Goal: Contribute content: Add original content to the website for others to see

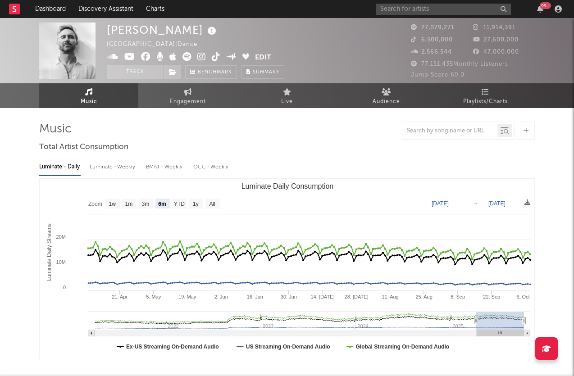
select select "6m"
click at [87, 103] on span "Music" at bounding box center [89, 101] width 17 height 11
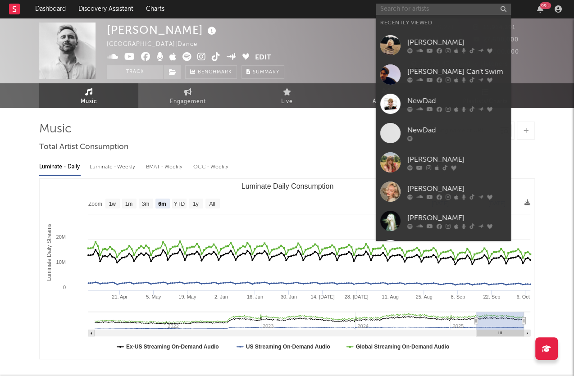
click at [420, 4] on input "text" at bounding box center [443, 9] width 135 height 11
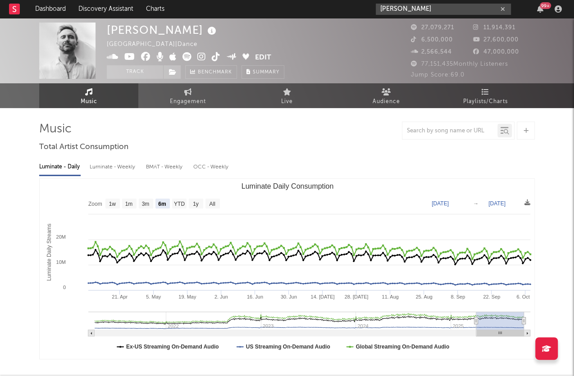
click at [422, 9] on input "[PERSON_NAME]" at bounding box center [443, 9] width 135 height 11
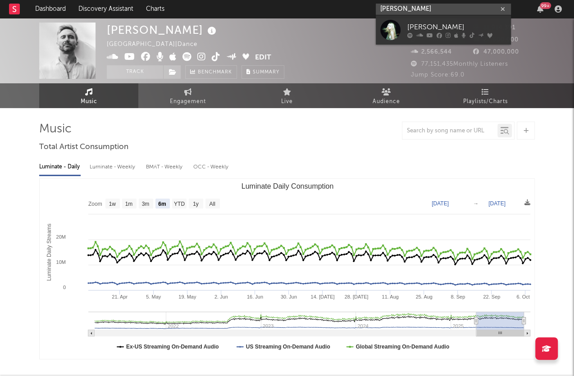
type input "[PERSON_NAME]"
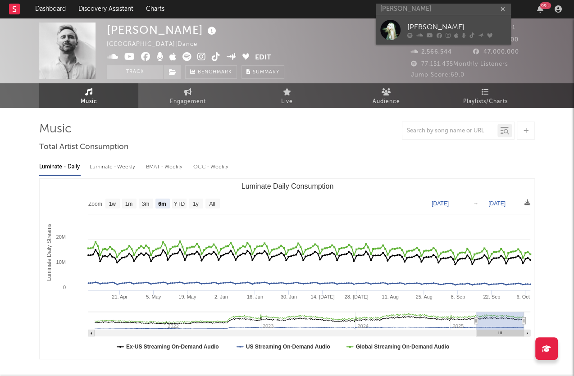
click at [424, 19] on link "[PERSON_NAME]" at bounding box center [443, 29] width 135 height 29
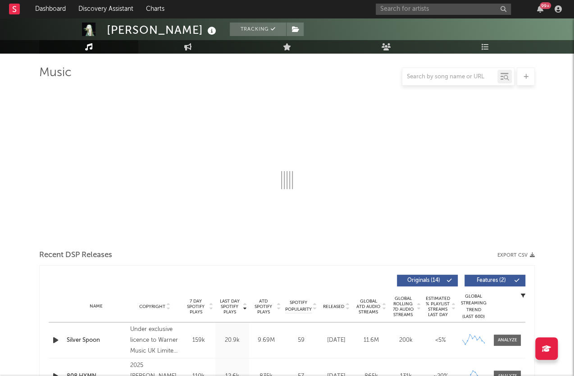
select select "6m"
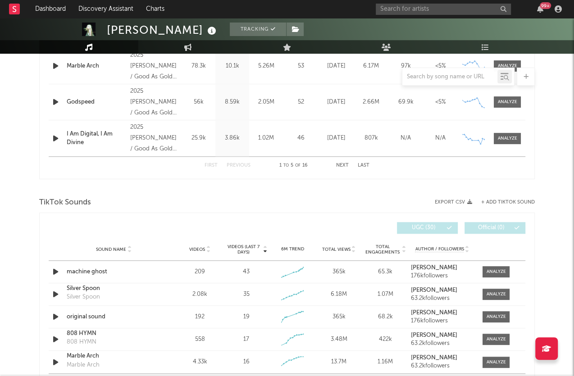
scroll to position [509, 0]
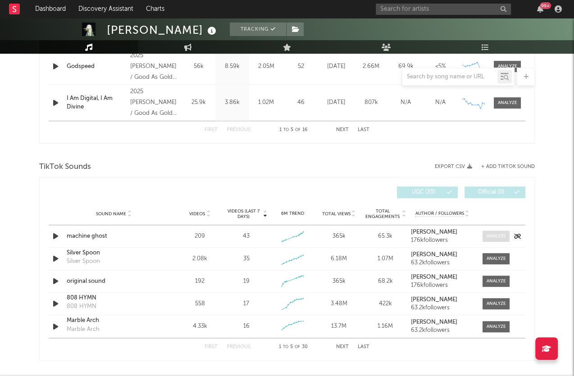
click at [504, 233] on div at bounding box center [495, 236] width 19 height 7
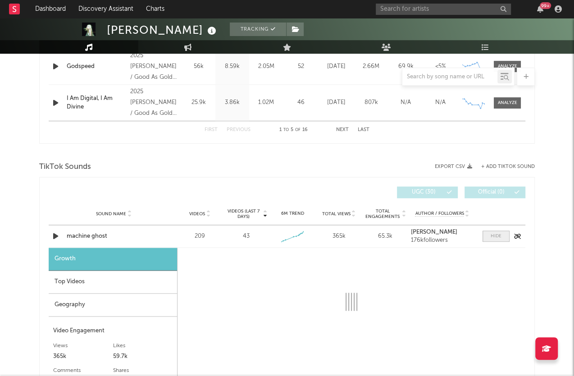
select select "1w"
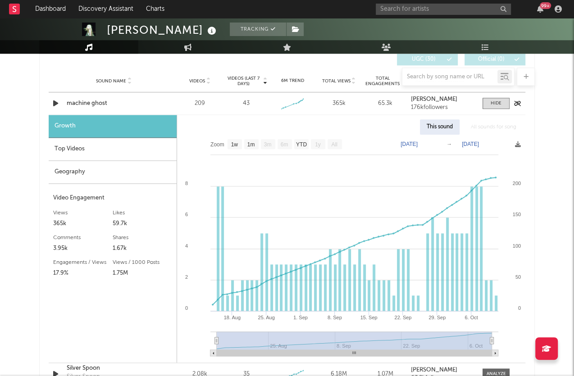
scroll to position [651, 0]
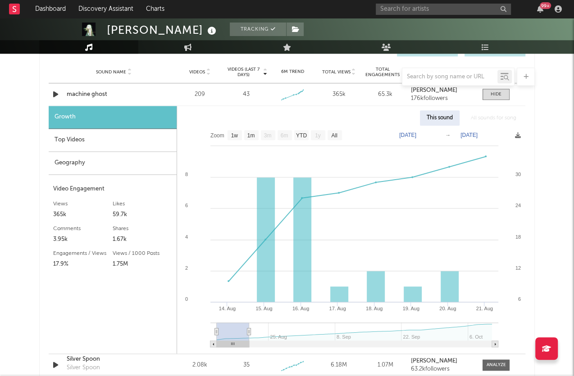
type input "[DATE]"
drag, startPoint x: 490, startPoint y: 331, endPoint x: 255, endPoint y: 328, distance: 235.1
click at [251, 328] on icon at bounding box center [249, 331] width 4 height 7
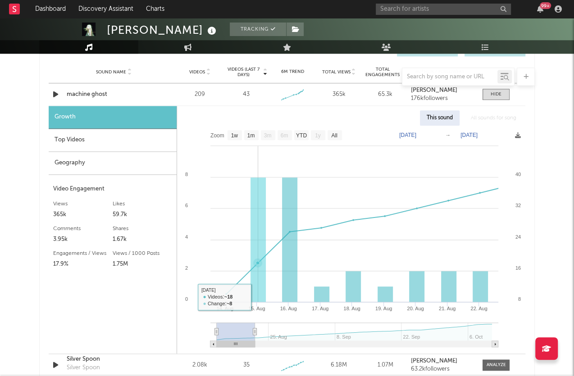
click at [258, 258] on rect at bounding box center [257, 239] width 15 height 125
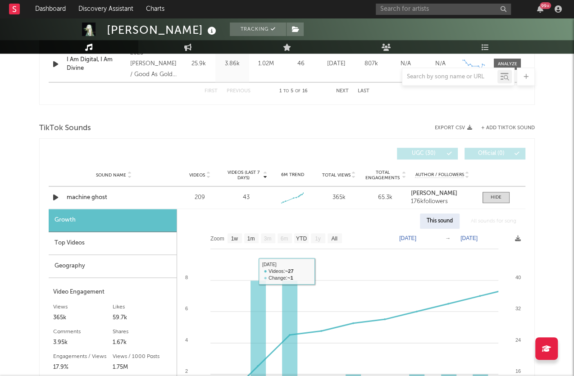
scroll to position [548, 0]
click at [491, 196] on div at bounding box center [495, 198] width 11 height 7
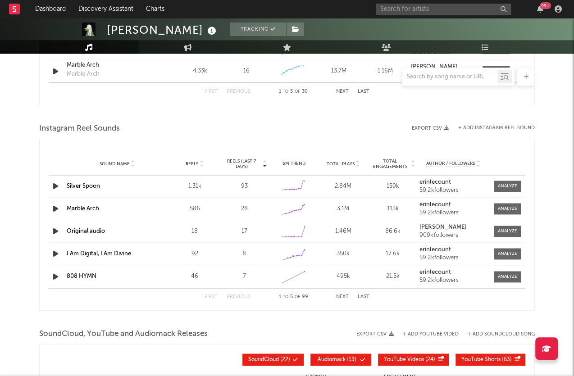
scroll to position [778, 0]
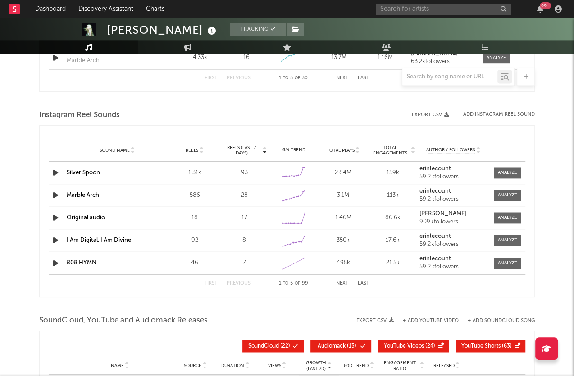
click at [203, 150] on icon at bounding box center [201, 152] width 5 height 4
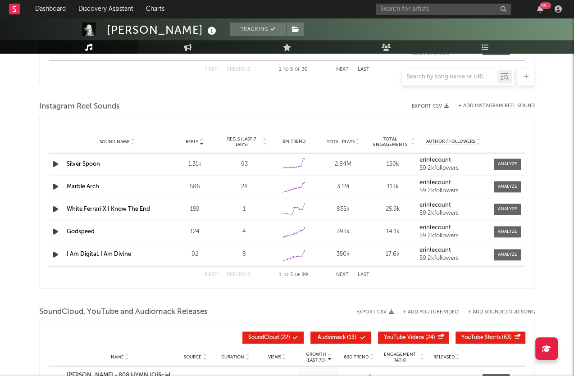
scroll to position [788, 0]
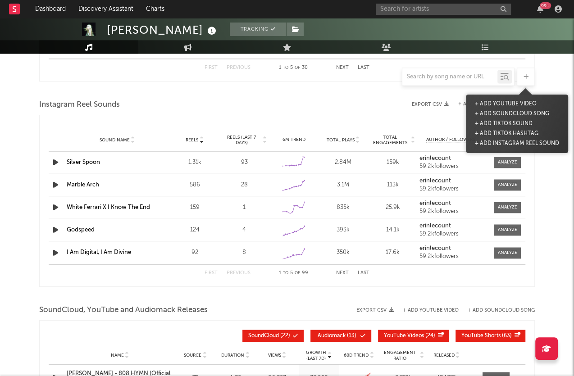
click at [524, 77] on icon at bounding box center [525, 77] width 5 height 6
click at [503, 142] on button "+ Add Instagram Reel Sound" at bounding box center [516, 144] width 89 height 10
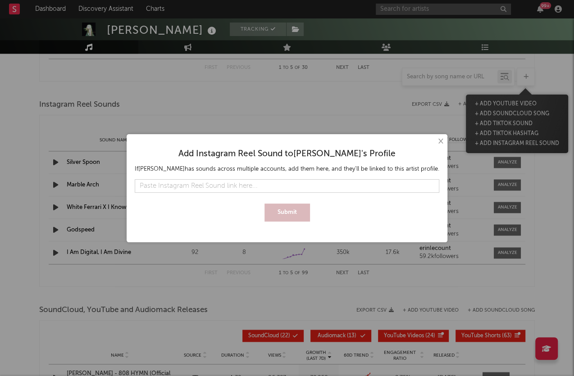
click at [286, 185] on input "text" at bounding box center [287, 186] width 304 height 14
type input "[URL][DOMAIN_NAME]"
click at [286, 208] on button "Submit" at bounding box center [286, 213] width 45 height 18
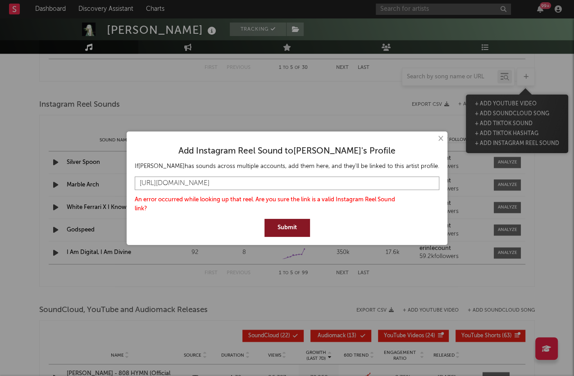
click at [344, 182] on input "[URL][DOMAIN_NAME]" at bounding box center [287, 184] width 304 height 14
click at [273, 239] on div "Add Instagram Reel Sound to [PERSON_NAME] 's Profile If [PERSON_NAME] has sound…" at bounding box center [287, 188] width 312 height 104
click at [281, 227] on button "Submit" at bounding box center [286, 228] width 45 height 18
drag, startPoint x: 337, startPoint y: 186, endPoint x: 73, endPoint y: 176, distance: 264.1
click at [73, 176] on div "× Add Instagram Reel Sound to [PERSON_NAME] 's Profile If [PERSON_NAME] has sou…" at bounding box center [287, 188] width 574 height 376
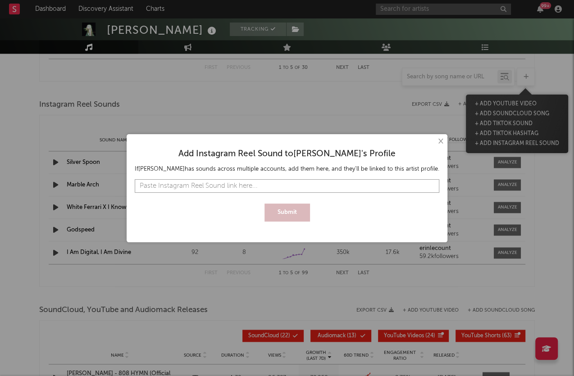
click at [234, 182] on input "text" at bounding box center [287, 186] width 304 height 14
paste input "[URL][DOMAIN_NAME]"
type input "[URL][DOMAIN_NAME]"
click at [287, 210] on button "Submit" at bounding box center [286, 213] width 45 height 18
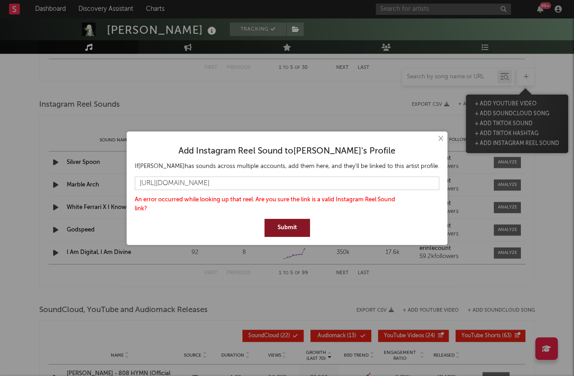
click at [435, 136] on button "×" at bounding box center [440, 139] width 10 height 10
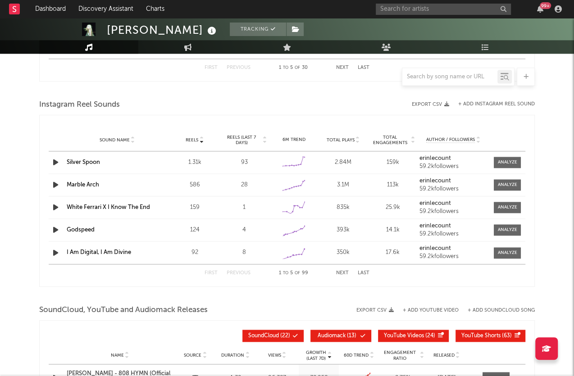
click at [362, 103] on div "Instagram Reel Sounds" at bounding box center [286, 104] width 495 height 15
click at [468, 76] on input "text" at bounding box center [449, 76] width 95 height 7
paste input "[URL][DOMAIN_NAME]"
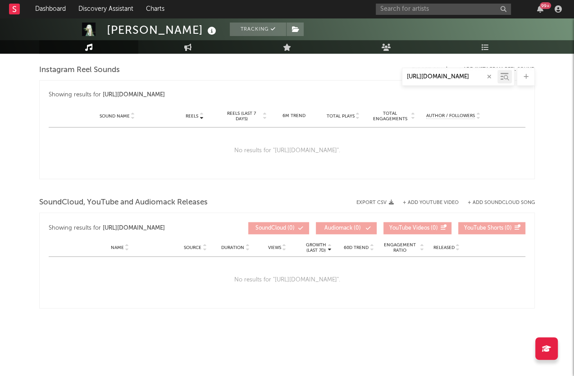
scroll to position [586, 0]
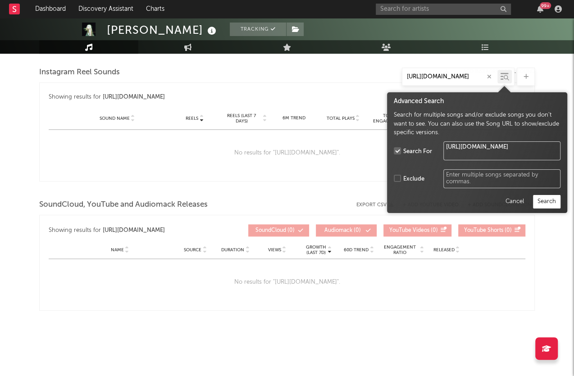
click at [506, 77] on icon at bounding box center [505, 77] width 5 height 5
type input "[URL][DOMAIN_NAME]"
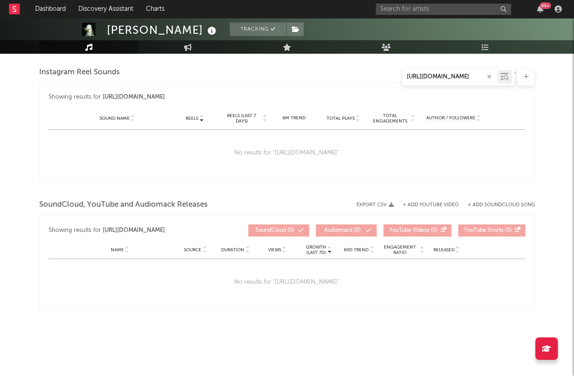
click at [386, 130] on div "No results for " [URL][DOMAIN_NAME] "." at bounding box center [287, 153] width 476 height 47
drag, startPoint x: 404, startPoint y: 75, endPoint x: 588, endPoint y: 96, distance: 184.9
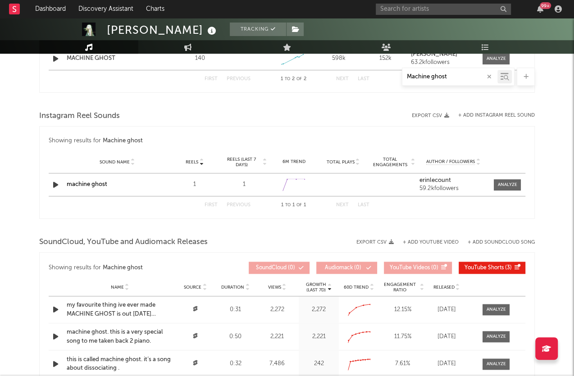
scroll to position [529, 0]
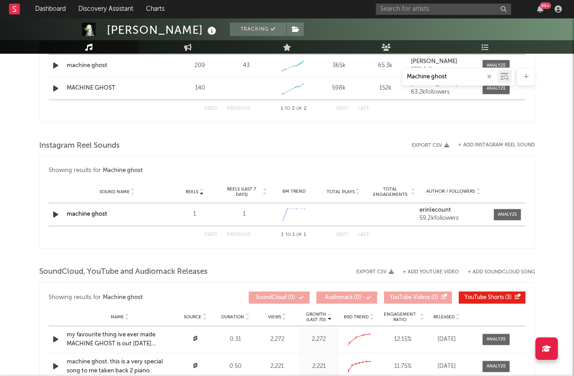
type input "Machine ghost"
click at [96, 212] on link "machine ghost" at bounding box center [87, 214] width 41 height 6
click at [490, 143] on button "+ Add Instagram Reel Sound" at bounding box center [496, 145] width 77 height 5
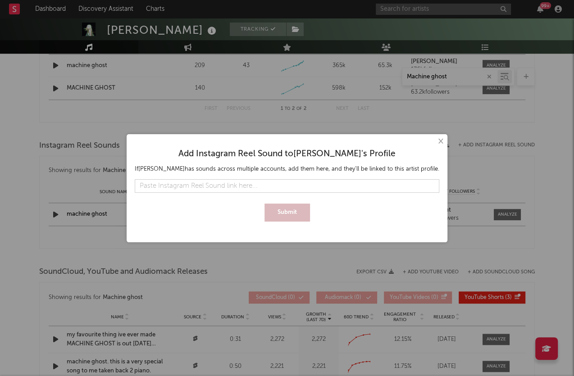
click at [270, 188] on input "text" at bounding box center [287, 186] width 304 height 14
type input "[URL][DOMAIN_NAME]"
click at [288, 210] on button "Submit" at bounding box center [286, 213] width 45 height 18
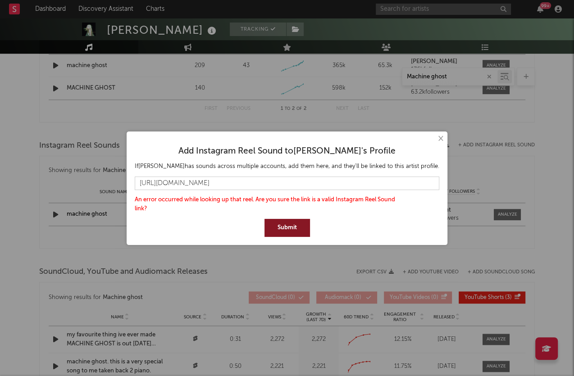
click at [532, 255] on div "× Add Instagram Reel Sound to [PERSON_NAME] 's Profile If [PERSON_NAME] has sou…" at bounding box center [287, 188] width 574 height 376
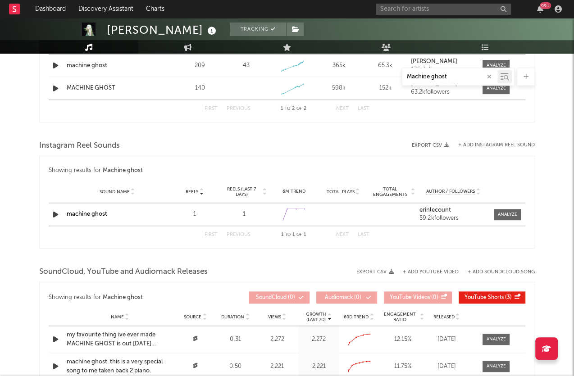
click at [506, 235] on div "First Previous 1 to 1 of 1 Next Last" at bounding box center [287, 235] width 476 height 18
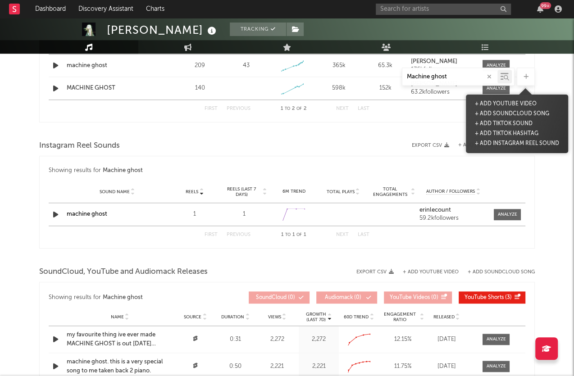
click at [523, 77] on icon at bounding box center [525, 77] width 5 height 6
click at [508, 140] on button "+ Add Instagram Reel Sound" at bounding box center [516, 144] width 89 height 10
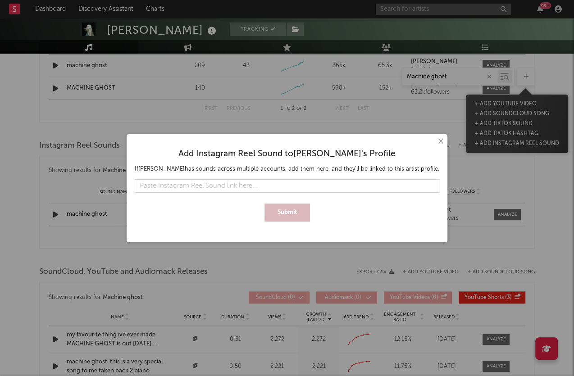
click at [234, 181] on input "text" at bounding box center [287, 186] width 304 height 14
type input "[URL][DOMAIN_NAME]"
click at [285, 214] on button "Submit" at bounding box center [286, 213] width 45 height 18
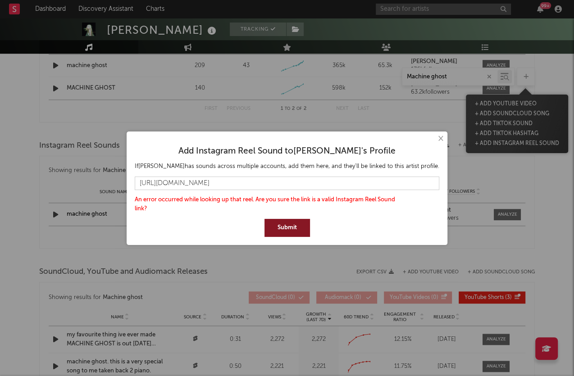
click at [435, 137] on button "×" at bounding box center [440, 139] width 10 height 10
